Goal: Task Accomplishment & Management: Use online tool/utility

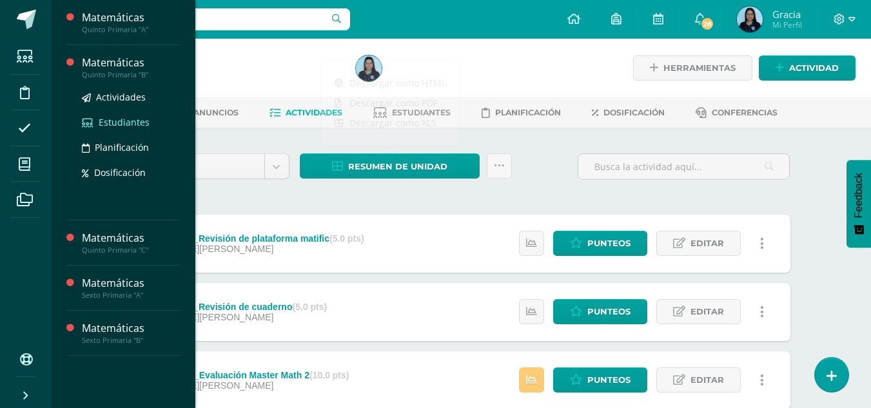
click at [113, 123] on span "Estudiantes" at bounding box center [124, 122] width 51 height 12
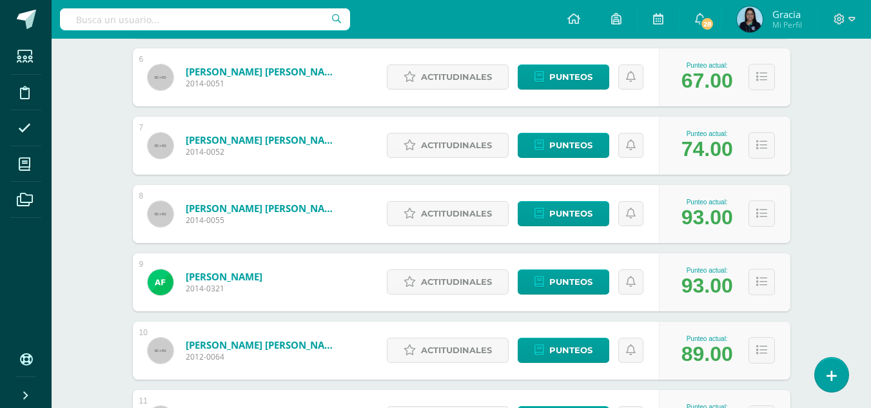
scroll to position [575, 0]
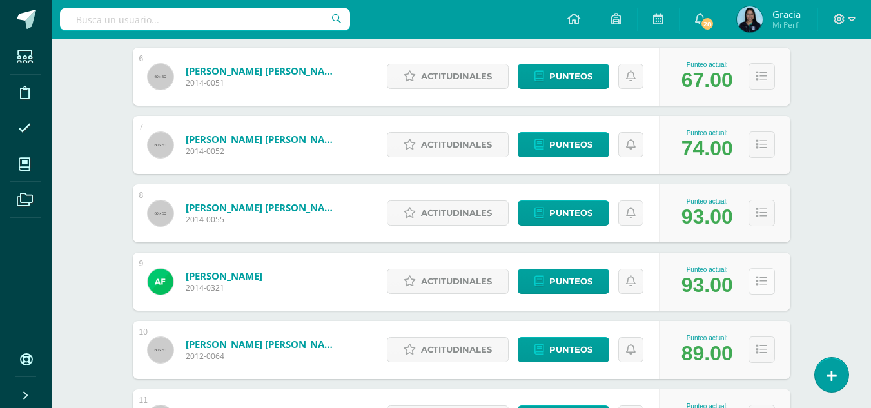
click at [765, 288] on button at bounding box center [762, 281] width 26 height 26
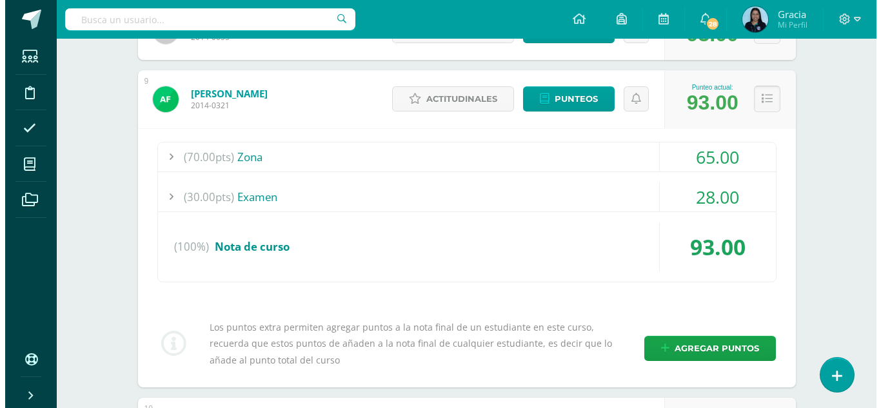
scroll to position [758, 0]
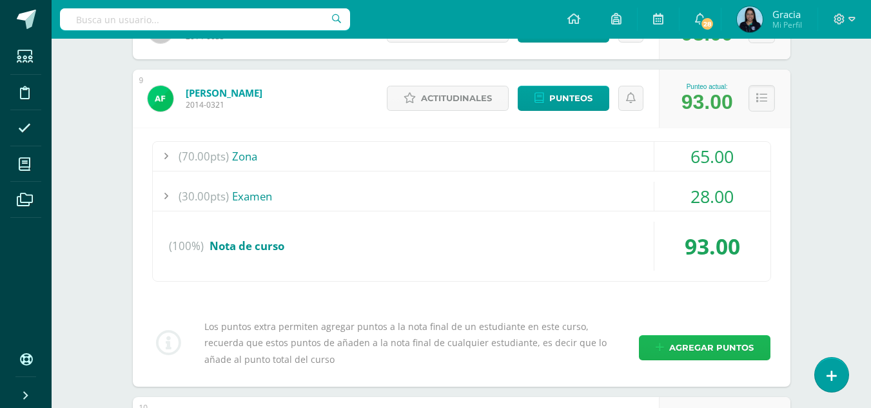
click at [688, 342] on span "Agregar puntos" at bounding box center [711, 348] width 84 height 24
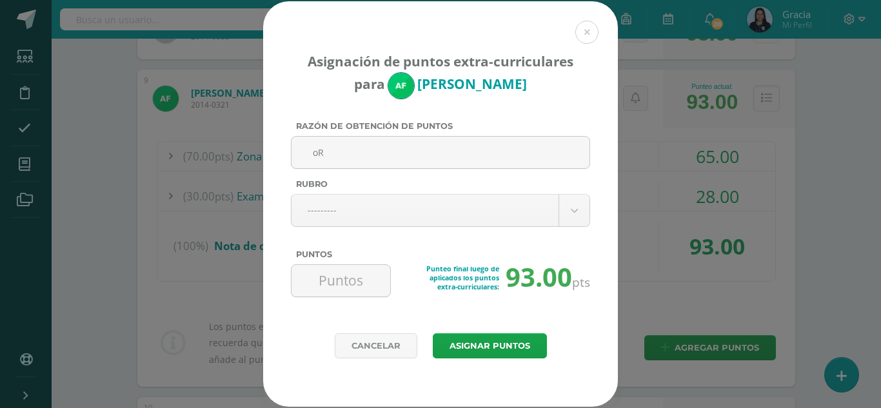
type input "o"
type input "r"
click at [383, 148] on input "Orden y estructura de folder" at bounding box center [441, 153] width 288 height 32
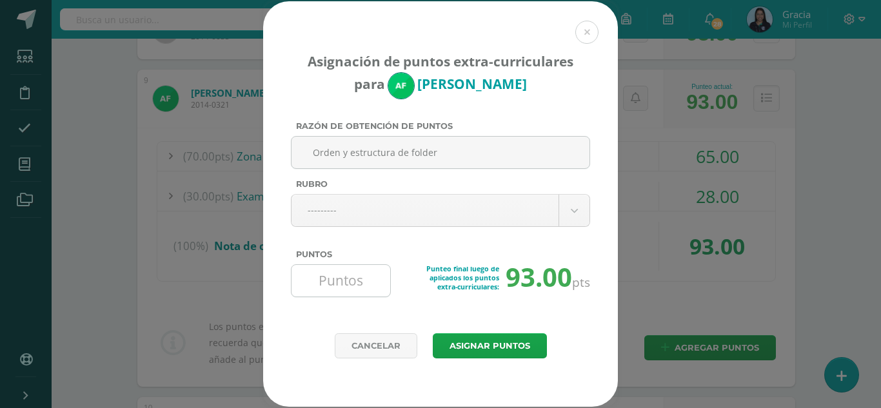
type input "Orden y estructura de folder"
click at [350, 284] on input "Puntos" at bounding box center [341, 281] width 88 height 32
type input "3"
click at [495, 338] on button "Asignar puntos" at bounding box center [490, 345] width 114 height 25
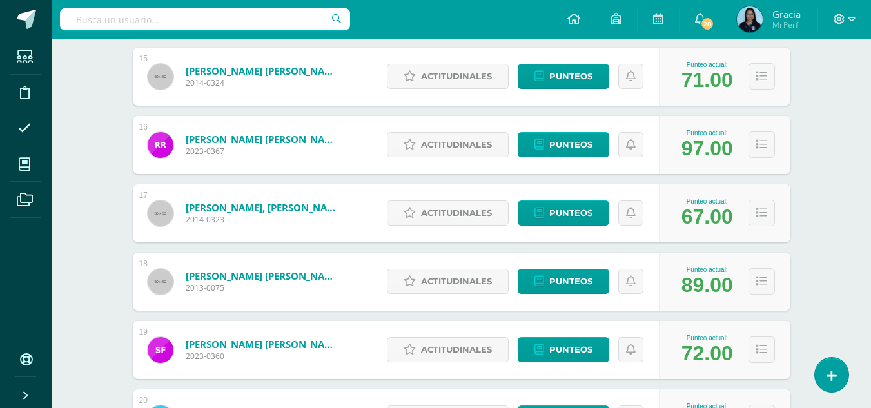
scroll to position [1310, 0]
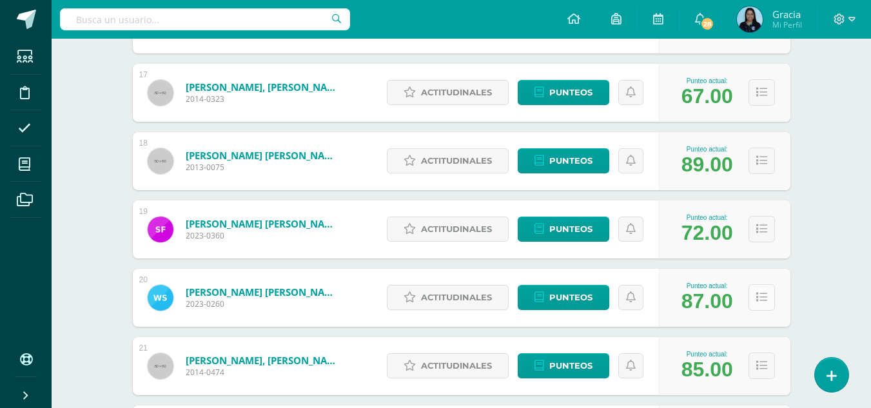
click at [754, 299] on button at bounding box center [762, 297] width 26 height 26
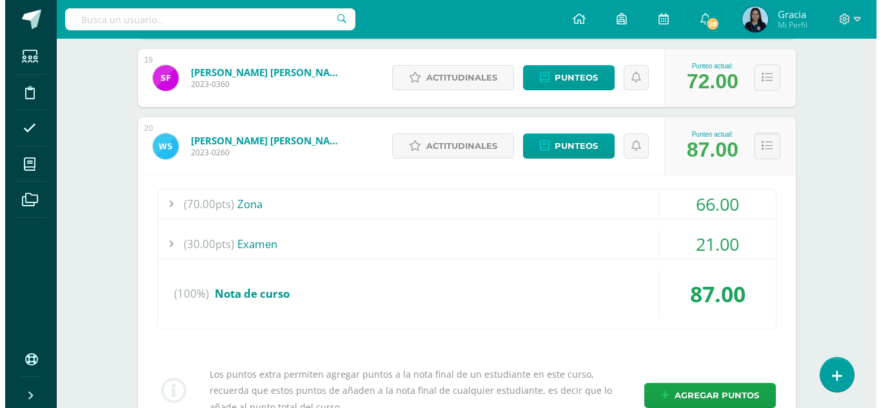
scroll to position [1465, 0]
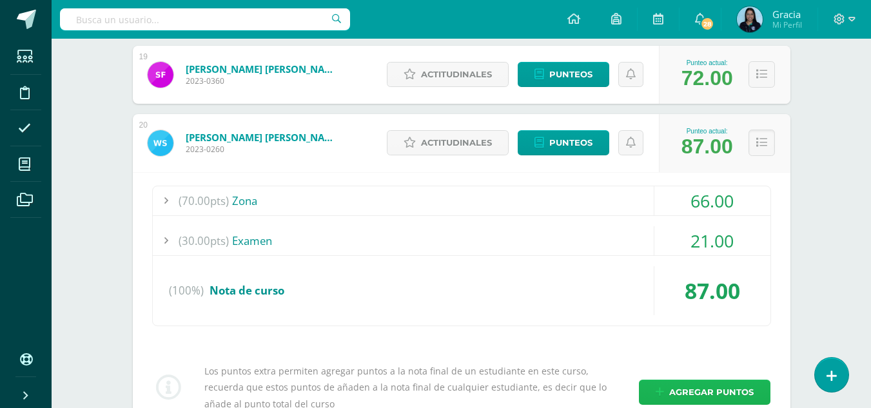
click at [684, 393] on span "Agregar puntos" at bounding box center [711, 392] width 84 height 24
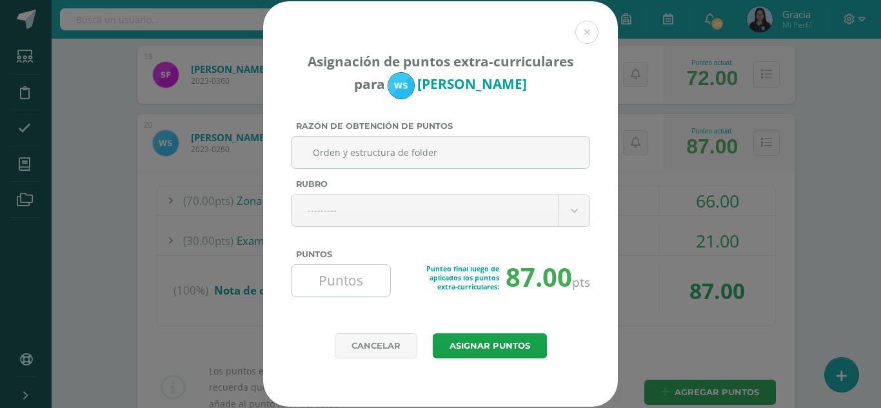
type input "Orden y estructura de folder"
click at [346, 283] on input "Puntos" at bounding box center [341, 281] width 88 height 32
type input "3"
click at [495, 340] on button "Asignar puntos" at bounding box center [490, 345] width 114 height 25
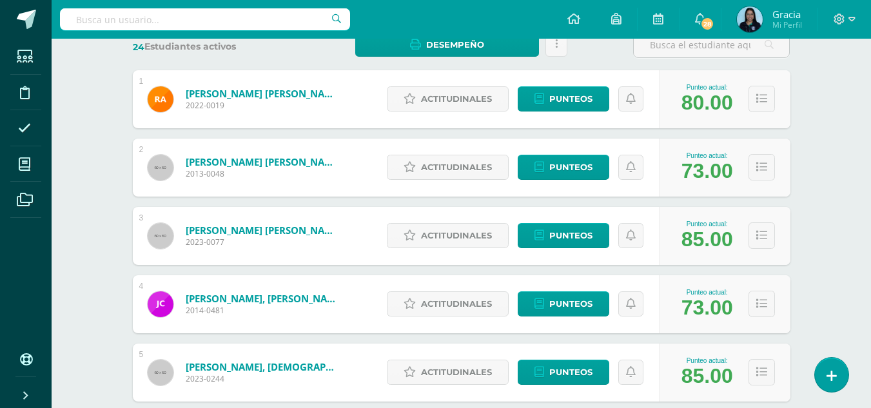
scroll to position [209, 0]
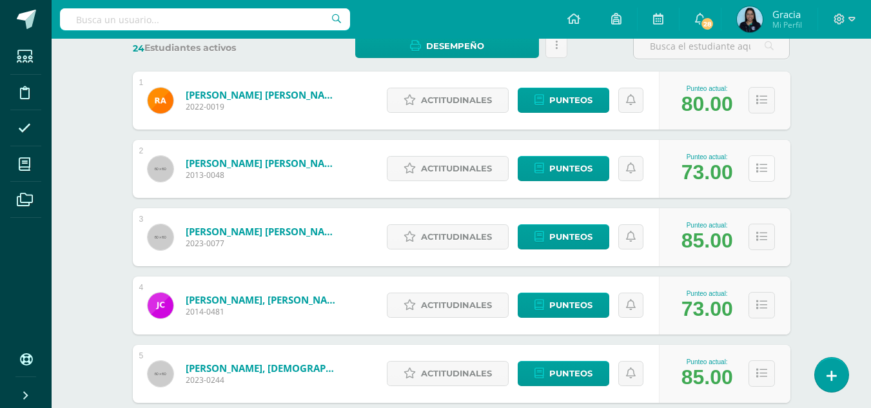
click at [763, 172] on icon at bounding box center [761, 168] width 11 height 11
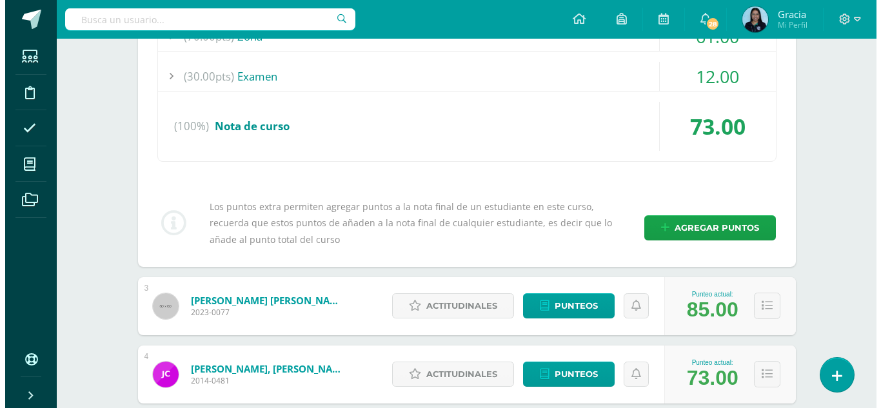
scroll to position [404, 0]
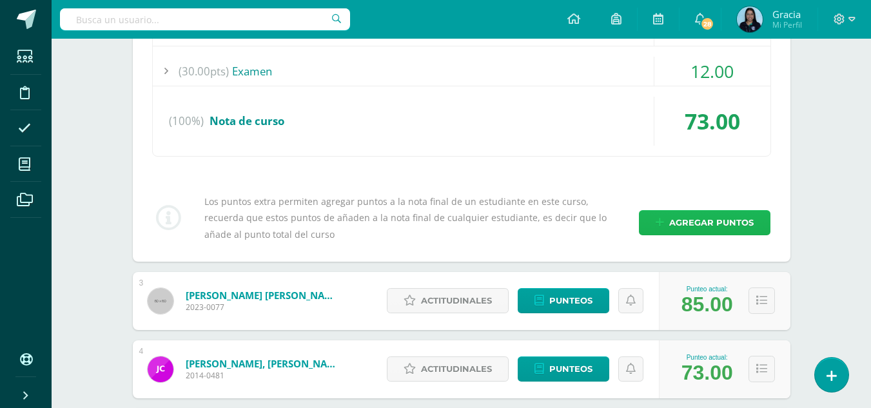
click at [692, 224] on span "Agregar puntos" at bounding box center [711, 223] width 84 height 24
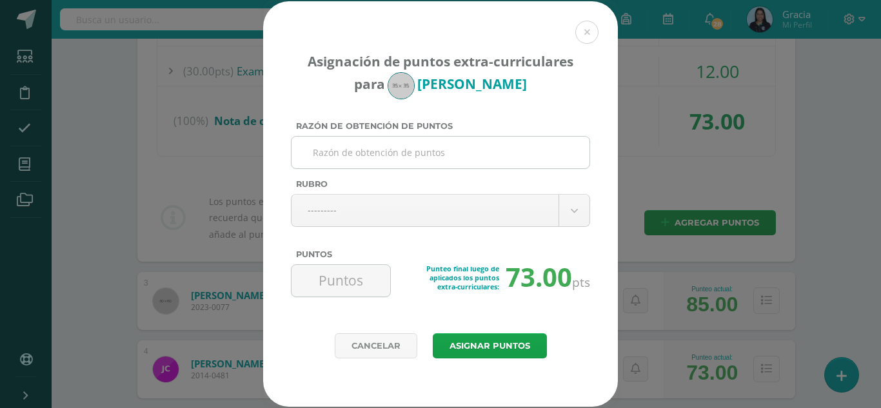
paste input "Orden y estructura de folder"
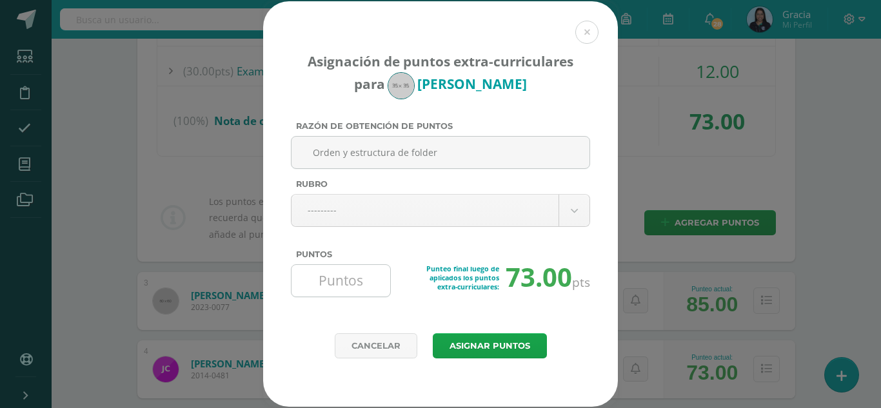
type input "Orden y estructura de folder"
click at [331, 277] on input "Puntos" at bounding box center [341, 281] width 88 height 32
type input "3"
click at [485, 342] on button "Asignar puntos" at bounding box center [490, 345] width 114 height 25
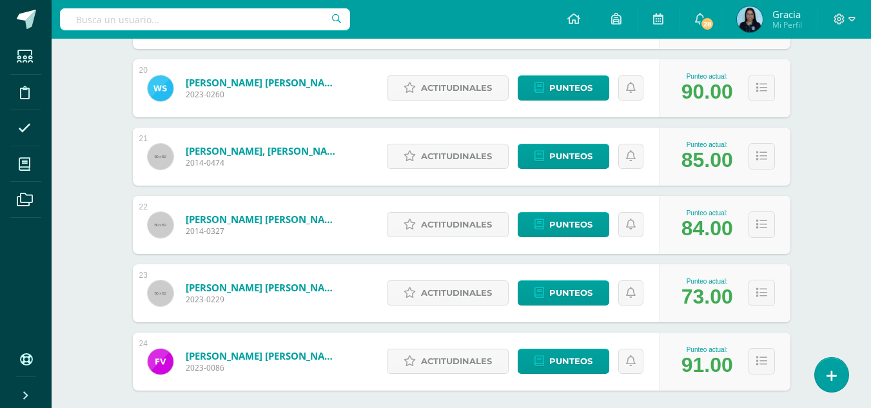
scroll to position [1588, 0]
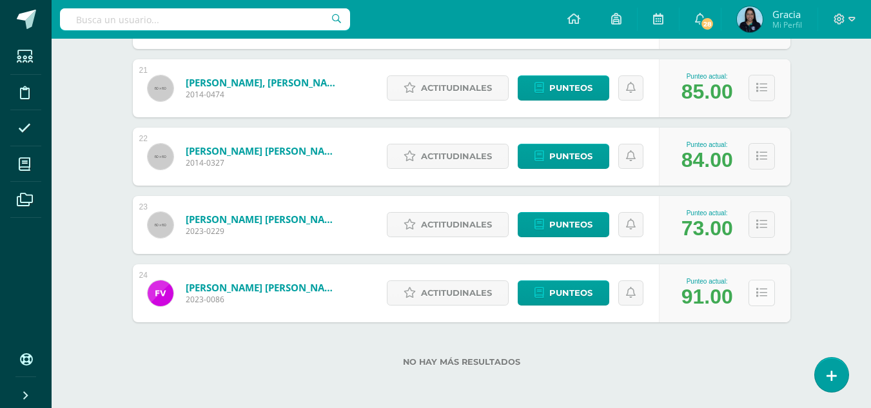
click at [755, 290] on button at bounding box center [762, 293] width 26 height 26
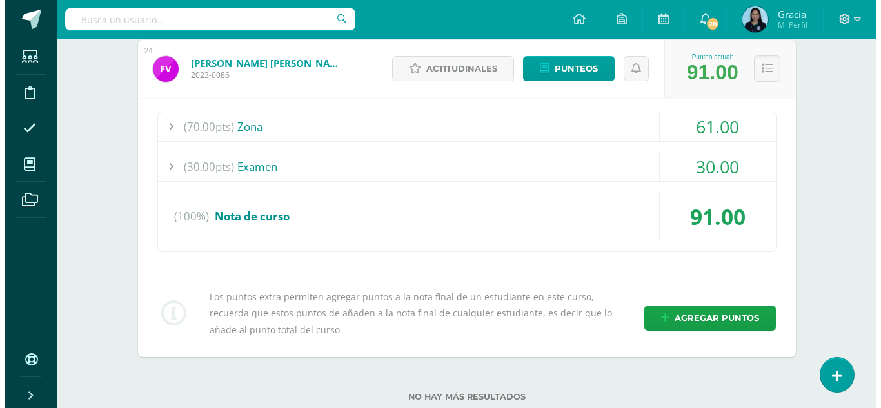
scroll to position [1824, 0]
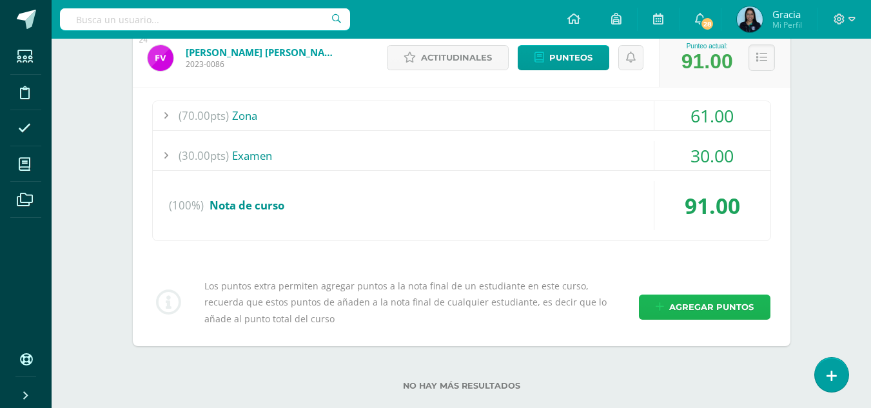
click at [679, 305] on span "Agregar puntos" at bounding box center [711, 307] width 84 height 24
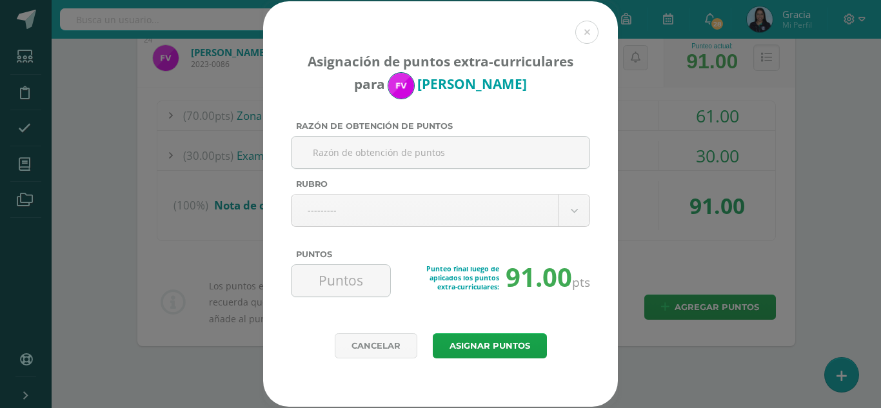
paste input "Orden y estructura de folder"
type input "Orden y estructura de folder"
click at [325, 270] on input "Puntos" at bounding box center [341, 281] width 88 height 32
type input "3"
click at [515, 340] on button "Asignar puntos" at bounding box center [490, 345] width 114 height 25
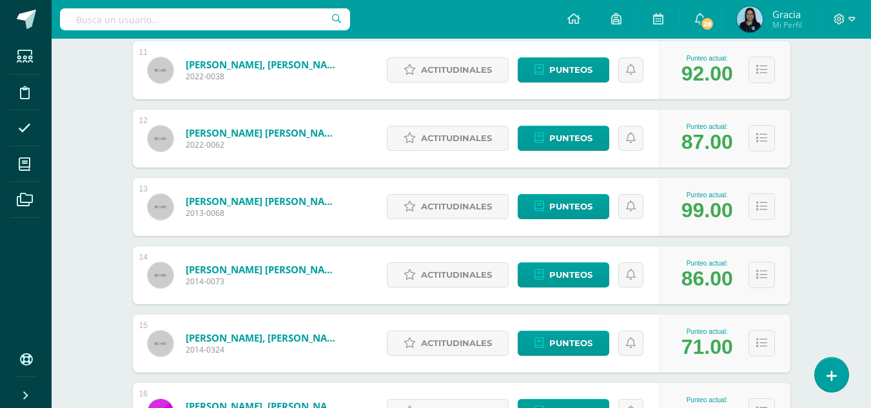
scroll to position [924, 0]
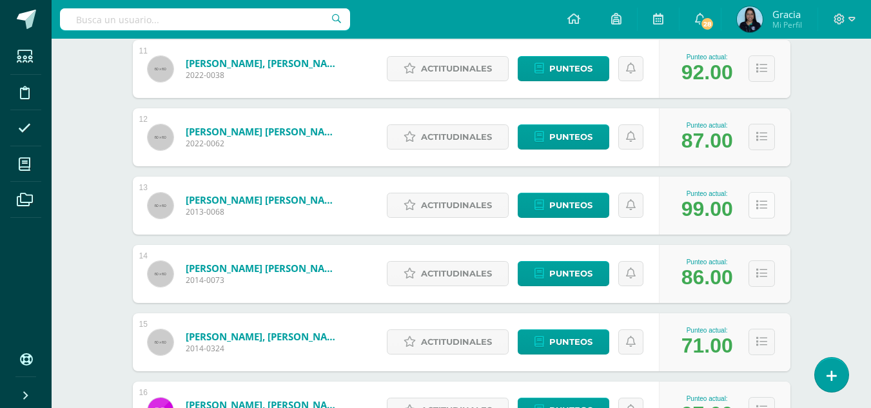
click at [769, 211] on button at bounding box center [762, 205] width 26 height 26
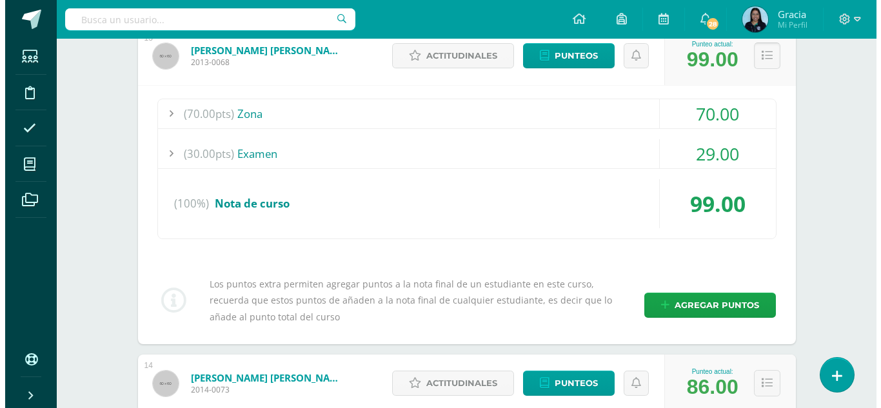
scroll to position [1076, 0]
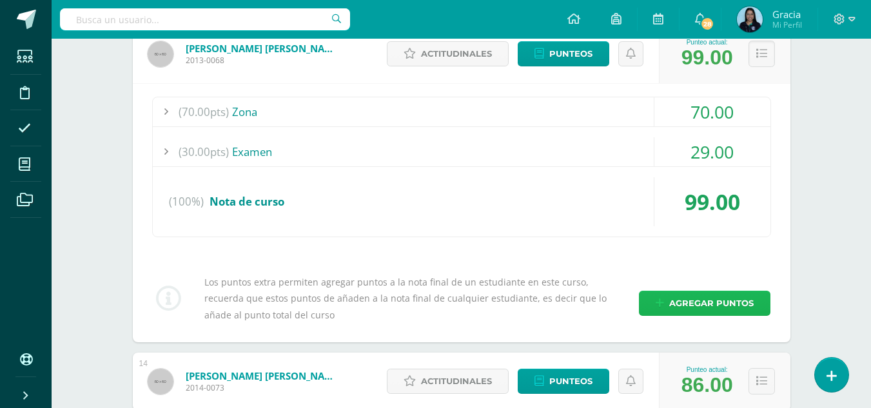
click at [694, 297] on span "Agregar puntos" at bounding box center [711, 303] width 84 height 24
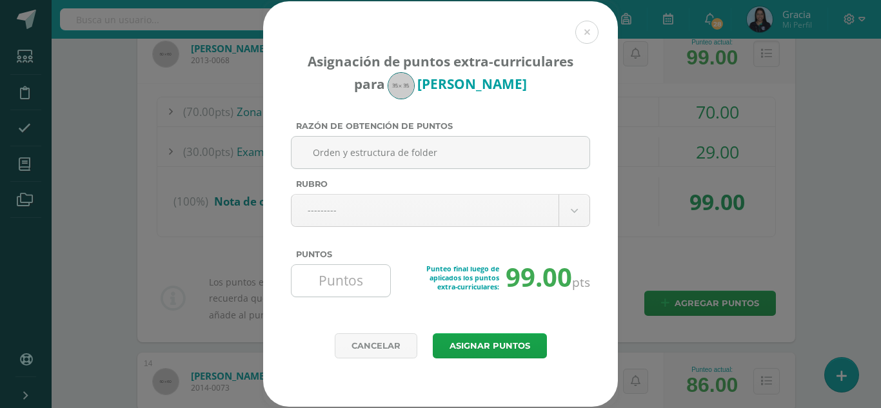
type input "Orden y estructura de folder"
click at [351, 279] on input "Puntos" at bounding box center [341, 281] width 88 height 32
type input "1"
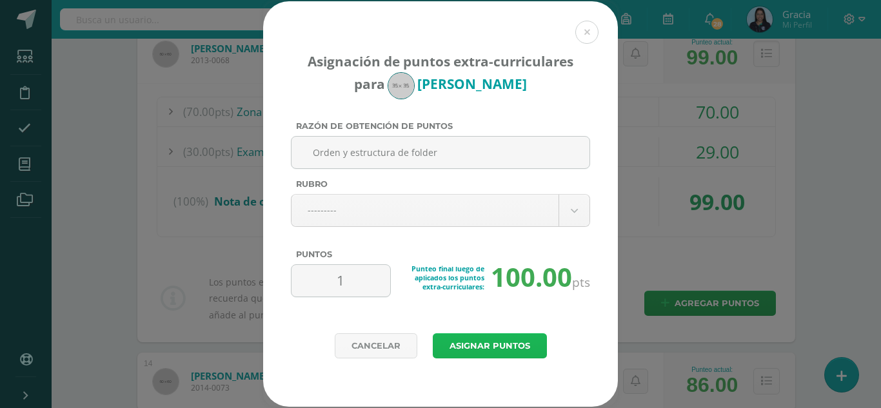
click at [470, 346] on button "Asignar puntos" at bounding box center [490, 345] width 114 height 25
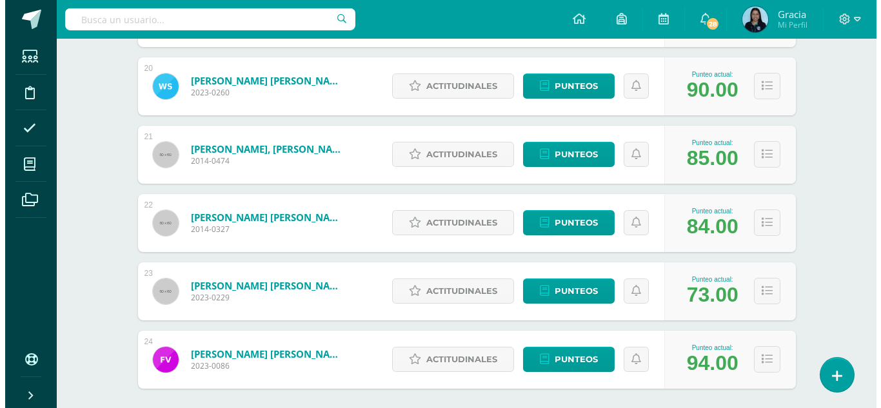
scroll to position [1588, 0]
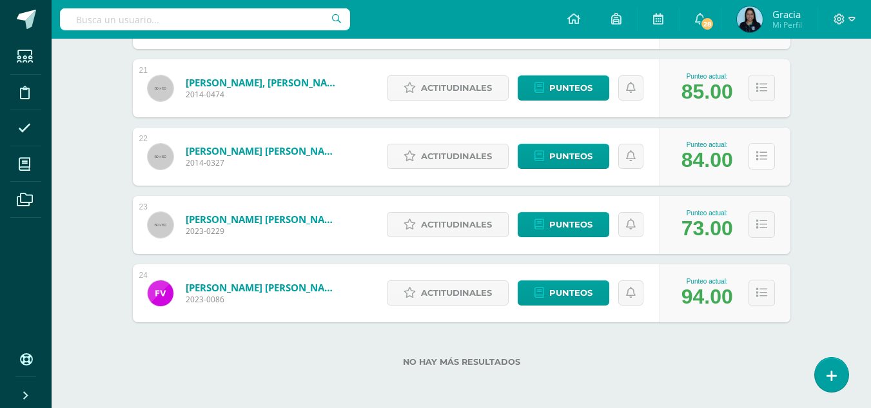
click at [762, 159] on icon at bounding box center [761, 156] width 11 height 11
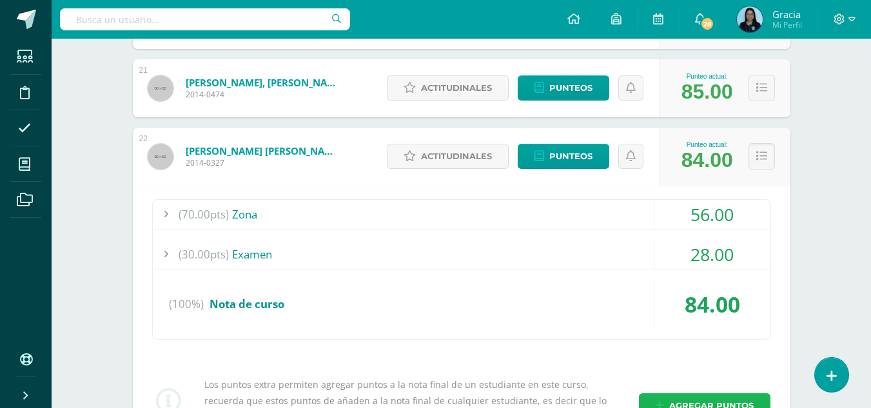
click at [683, 397] on span "Agregar puntos" at bounding box center [711, 406] width 84 height 24
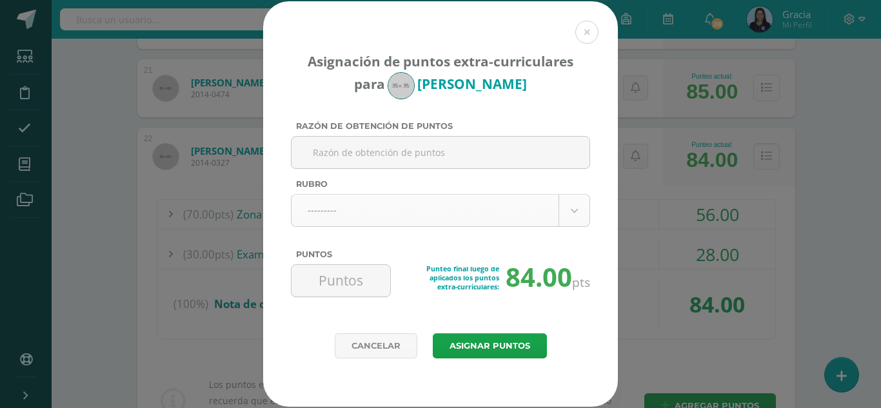
paste input "Orden y estructura de folder"
type input "Orden y estructura de folder"
click at [337, 273] on input "Puntos" at bounding box center [341, 281] width 88 height 32
type input "3"
click at [480, 348] on button "Asignar puntos" at bounding box center [490, 345] width 114 height 25
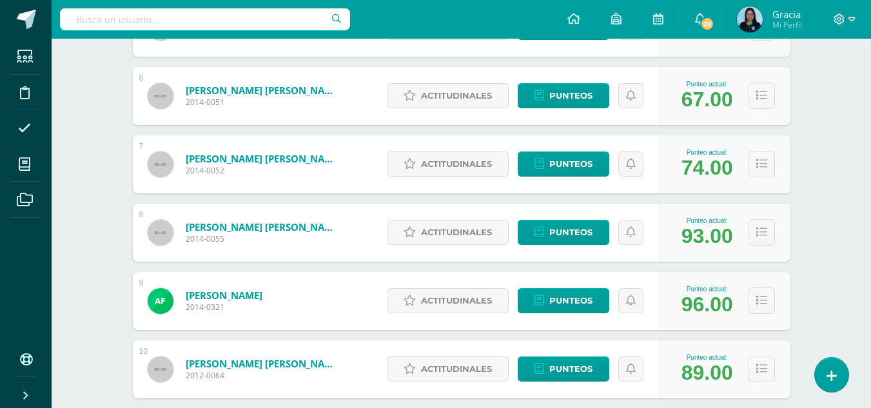
scroll to position [627, 0]
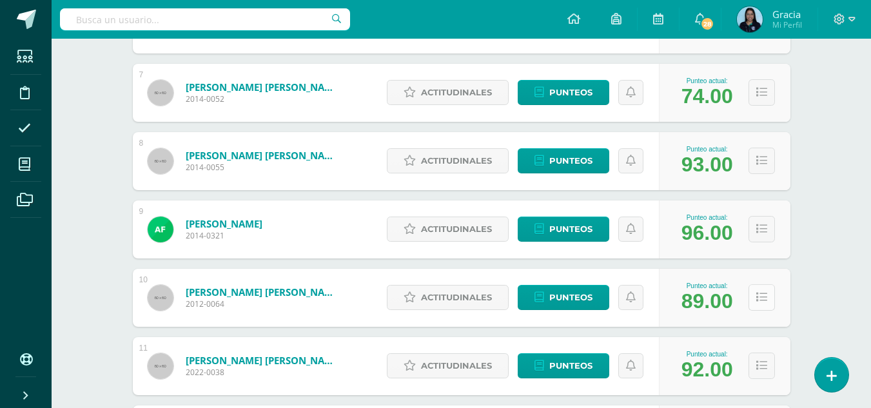
click at [753, 310] on button at bounding box center [762, 297] width 26 height 26
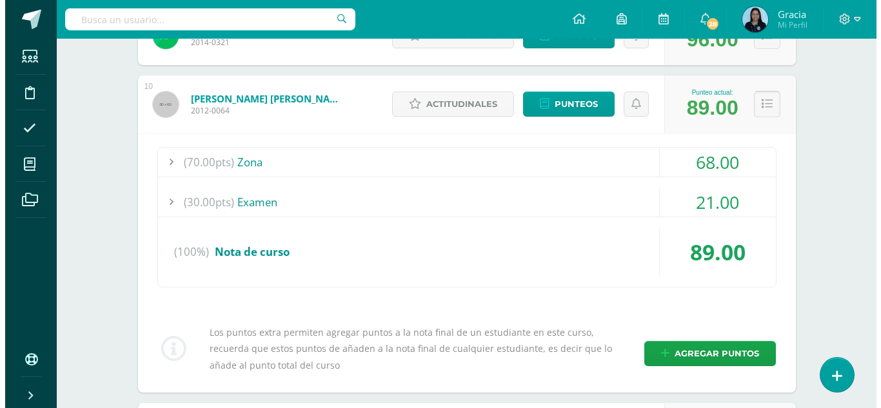
scroll to position [843, 0]
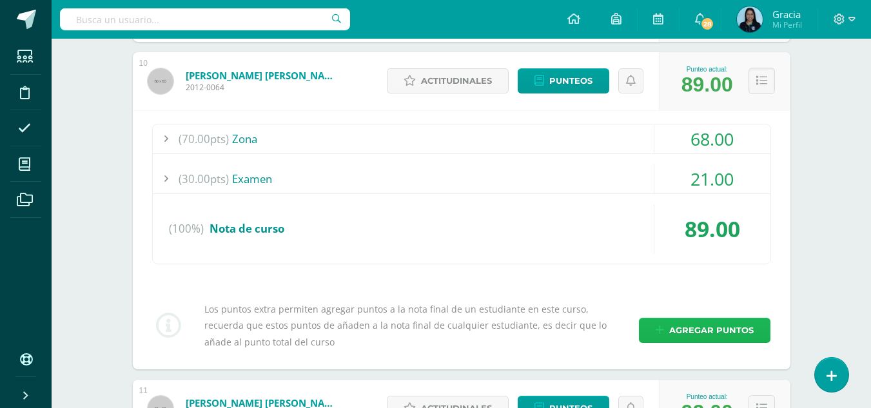
click at [646, 342] on link "Agregar puntos" at bounding box center [705, 330] width 132 height 25
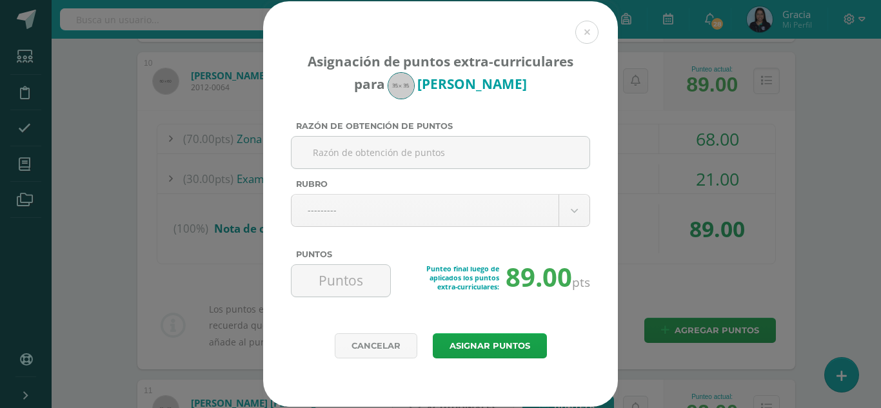
paste input "Orden y estructura de folder"
type input "Orden y estructura de folder"
click at [337, 288] on input "Puntos" at bounding box center [341, 281] width 88 height 32
type input "2"
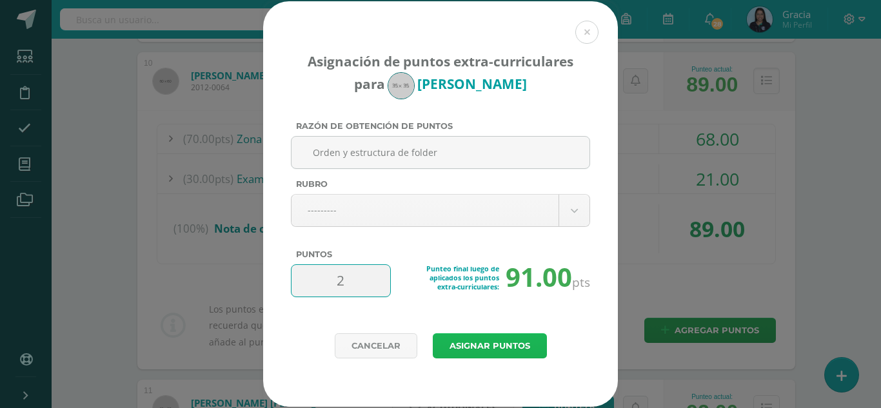
click at [464, 344] on button "Asignar puntos" at bounding box center [490, 345] width 114 height 25
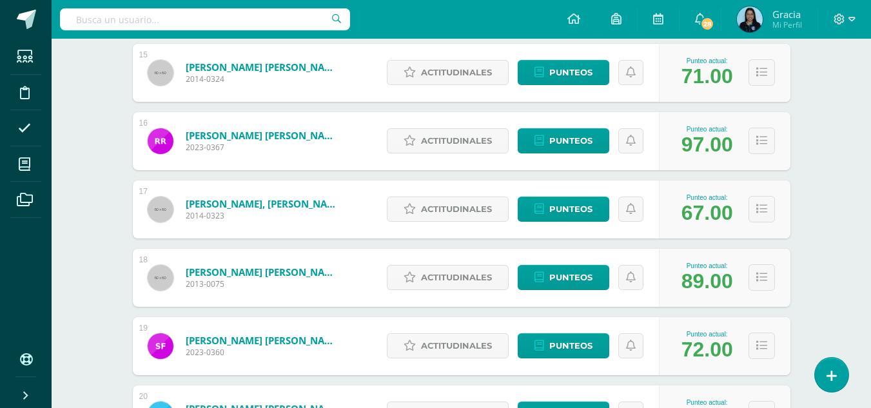
scroll to position [1310, 0]
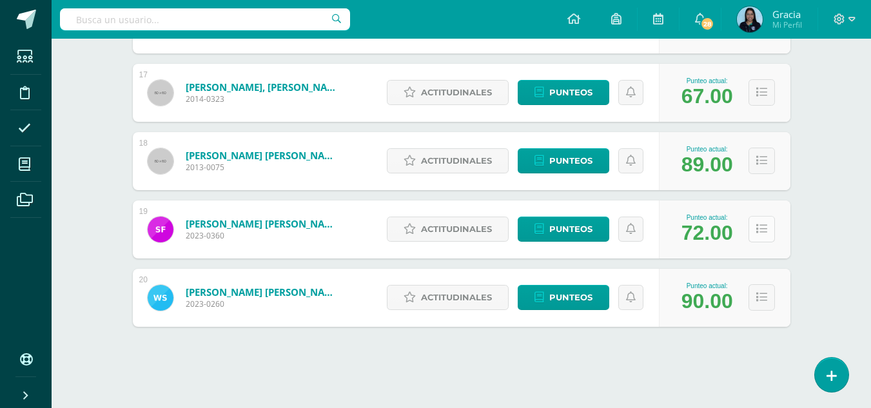
click at [772, 231] on button at bounding box center [762, 229] width 26 height 26
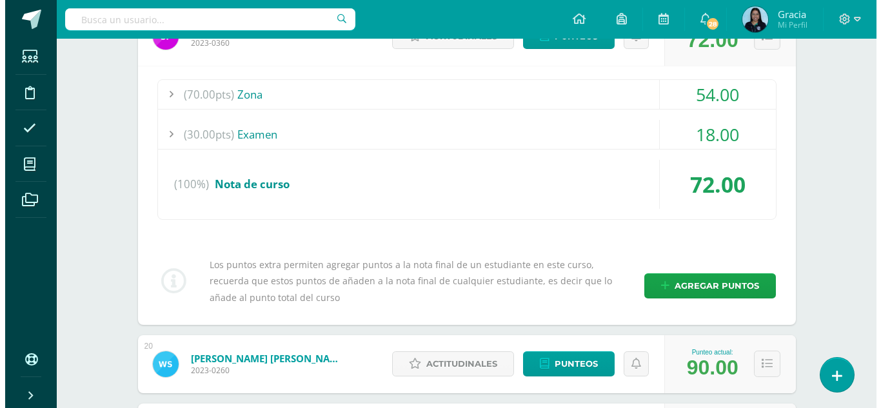
scroll to position [1509, 0]
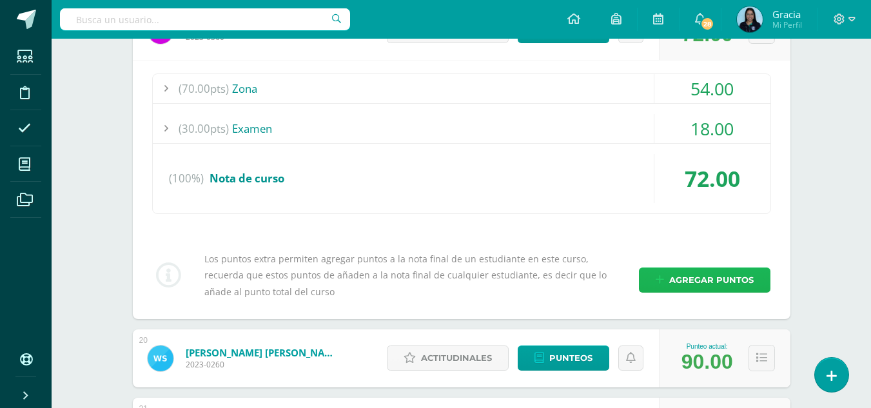
click at [685, 281] on span "Agregar puntos" at bounding box center [711, 280] width 84 height 24
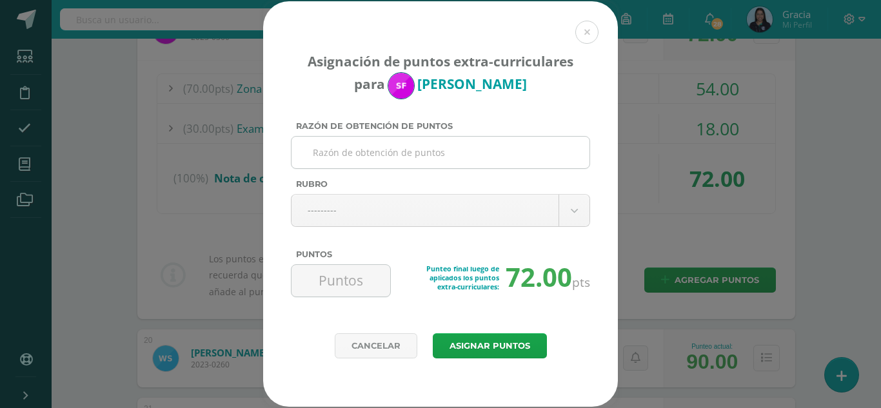
paste input "Orden y estructura de folder"
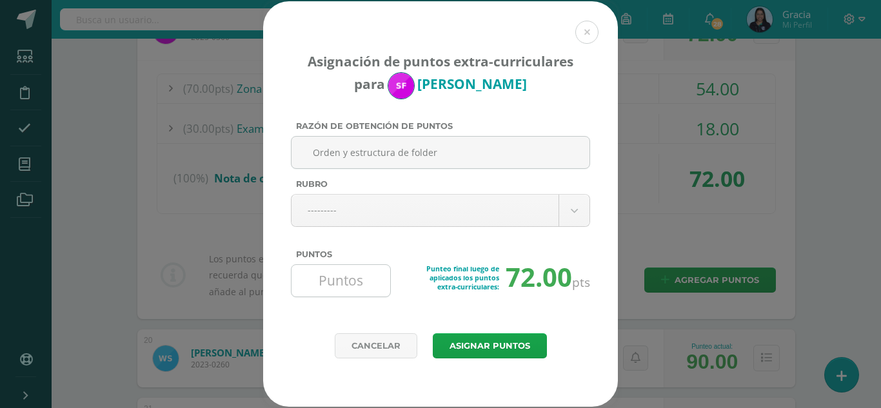
type input "Orden y estructura de folder"
click at [335, 288] on input "Puntos" at bounding box center [341, 281] width 88 height 32
type input "2"
type input "3"
click at [472, 341] on button "Asignar puntos" at bounding box center [490, 345] width 114 height 25
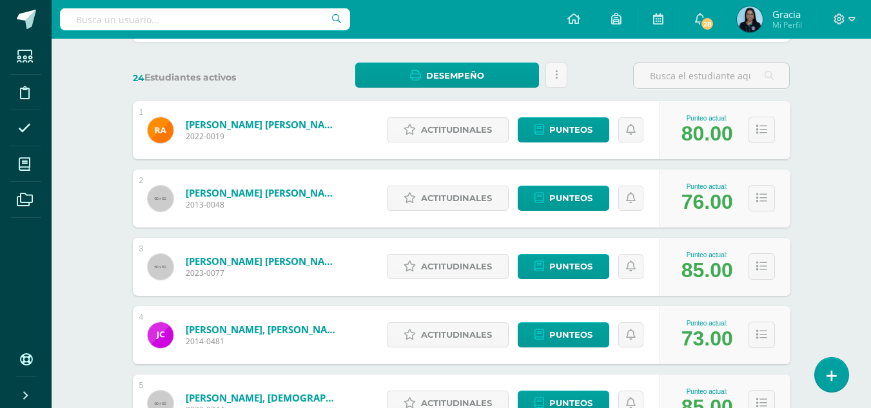
scroll to position [228, 0]
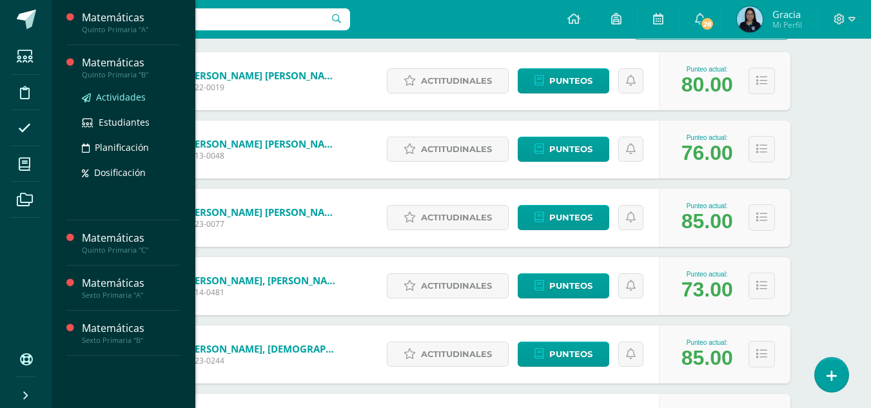
click at [107, 92] on span "Actividades" at bounding box center [121, 97] width 50 height 12
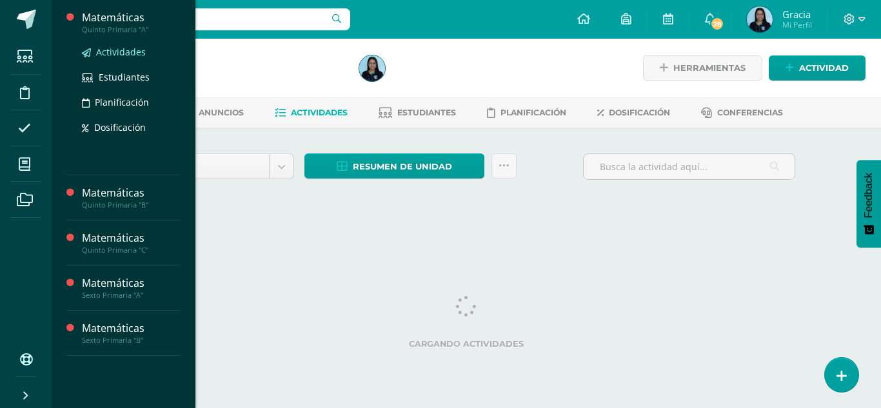
click at [109, 54] on span "Actividades" at bounding box center [121, 52] width 50 height 12
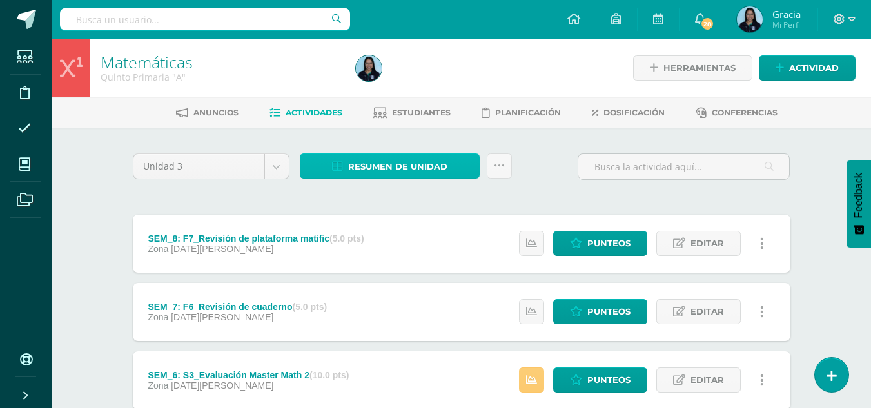
click at [392, 164] on span "Resumen de unidad" at bounding box center [397, 167] width 99 height 24
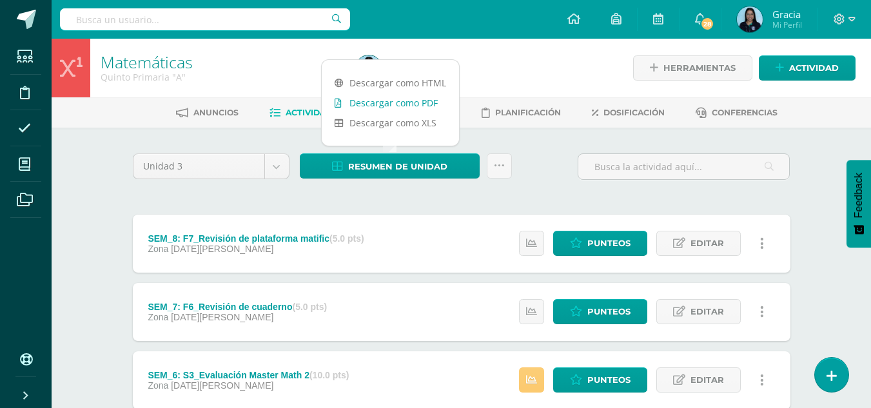
click at [370, 104] on link "Descargar como PDF" at bounding box center [390, 103] width 137 height 20
